Goal: Information Seeking & Learning: Learn about a topic

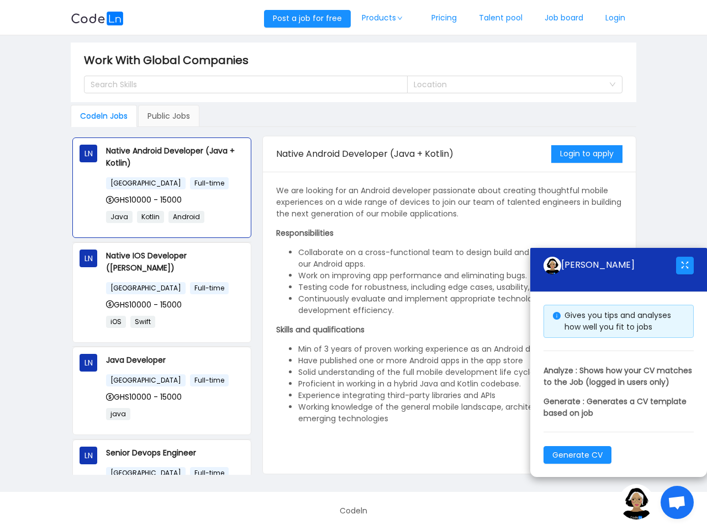
click at [354, 265] on li "Collaborate on a cross-functional team to design build and ship new features fo…" at bounding box center [460, 258] width 324 height 23
click at [305, 19] on button "Post a job for free" at bounding box center [307, 19] width 87 height 18
click at [383, 18] on link "Products" at bounding box center [386, 18] width 70 height 36
click at [246, 85] on div "Search Skills" at bounding box center [241, 84] width 301 height 11
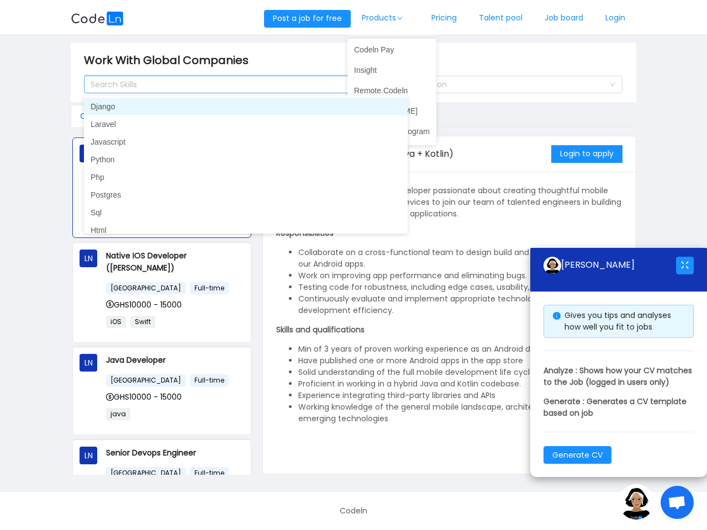
click at [241, 85] on div "Search Skills" at bounding box center [241, 84] width 301 height 11
click at [90, 85] on input at bounding box center [90, 84] width 6 height 13
click at [515, 85] on div "Location" at bounding box center [509, 84] width 190 height 11
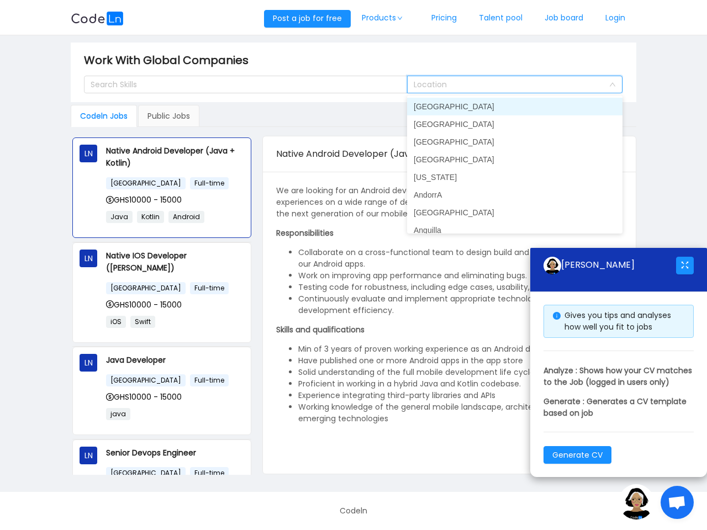
click at [511, 85] on input at bounding box center [511, 84] width 195 height 17
click at [509, 85] on input at bounding box center [511, 84] width 195 height 17
